Goal: Navigation & Orientation: Find specific page/section

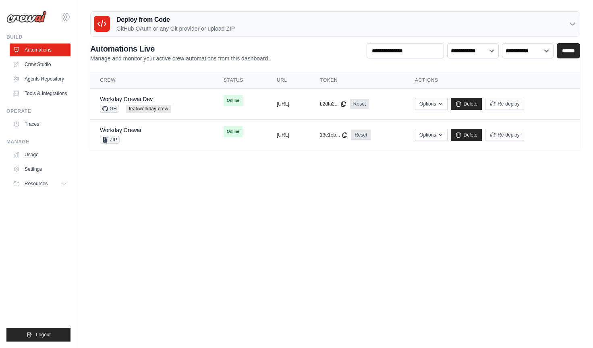
click at [65, 20] on icon at bounding box center [66, 17] width 10 height 10
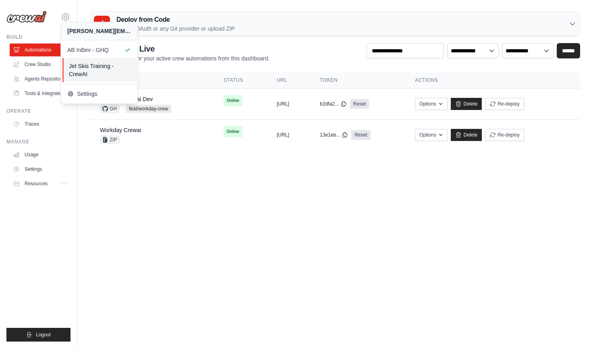
click at [99, 67] on span "Jet Skis Training - CrewAI" at bounding box center [101, 70] width 64 height 16
